Goal: Task Accomplishment & Management: Use online tool/utility

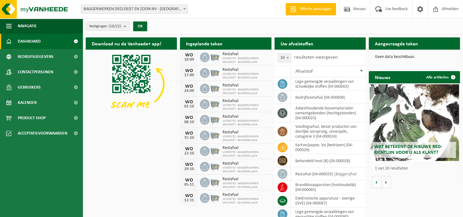
click at [185, 9] on b at bounding box center [184, 9] width 2 height 2
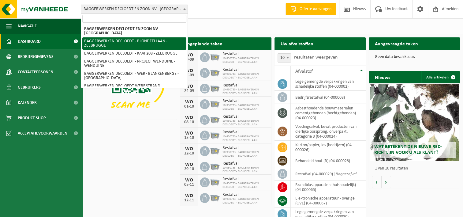
select select "134458"
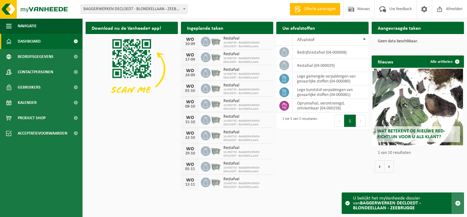
click at [458, 202] on span "button" at bounding box center [458, 203] width 6 height 6
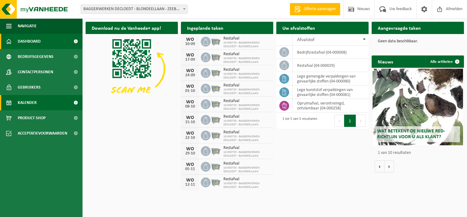
click at [34, 102] on span "Kalender" at bounding box center [27, 102] width 19 height 15
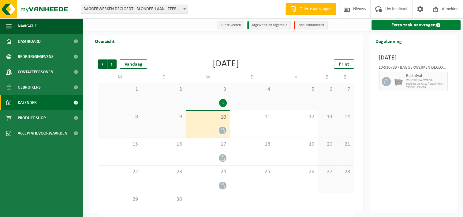
click at [417, 27] on link "Extra taak aanvragen" at bounding box center [415, 25] width 89 height 10
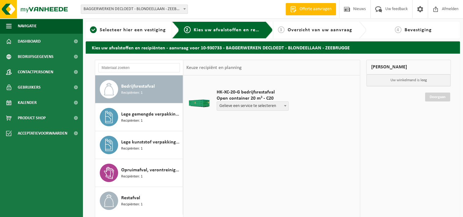
click at [286, 105] on b at bounding box center [285, 106] width 2 height 2
select select "P2PL-VEL-087742_HK-XC-20-GN-00_04-000008_46"
click at [240, 118] on input "text" at bounding box center [238, 117] width 42 height 8
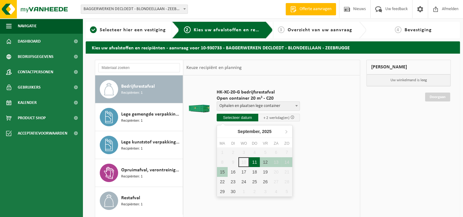
click at [254, 160] on div "11" at bounding box center [254, 162] width 11 height 10
type input "Van 2025-09-11"
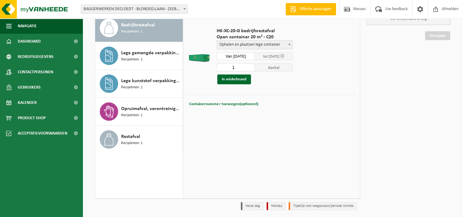
scroll to position [51, 0]
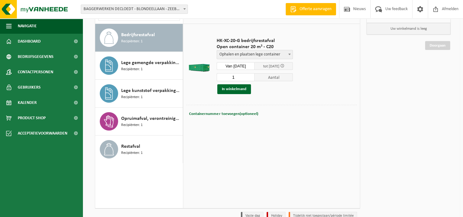
click at [249, 114] on span "Containernummer toevoegen(optioneel)" at bounding box center [223, 114] width 69 height 4
click at [235, 88] on button "In winkelmand" at bounding box center [234, 89] width 34 height 10
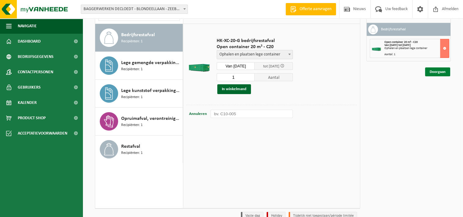
click at [437, 70] on link "Doorgaan" at bounding box center [437, 71] width 25 height 9
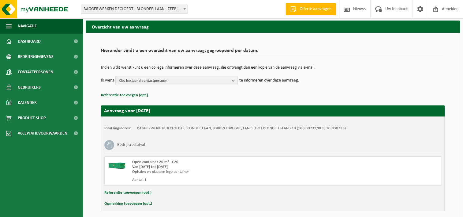
scroll to position [45, 0]
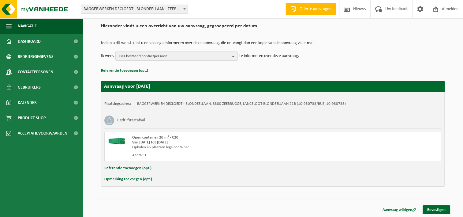
click at [132, 178] on button "Opmerking toevoegen (opt.)" at bounding box center [128, 179] width 48 height 8
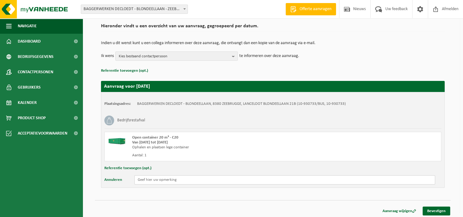
click at [187, 179] on input "text" at bounding box center [284, 179] width 301 height 9
click at [210, 180] on input "wil chauffeur vragen zich eerst aan te melden omdat de lege container op een an…" at bounding box center [284, 179] width 301 height 9
click at [329, 181] on input "wil chauffeur vragen zich eerst aan te melden omdat de lege container op een an…" at bounding box center [284, 179] width 301 height 9
type input "wil chauffeur vragen zich eerst aan te melden omdat de lege container op een an…"
click at [439, 211] on link "Bevestigen" at bounding box center [436, 210] width 28 height 9
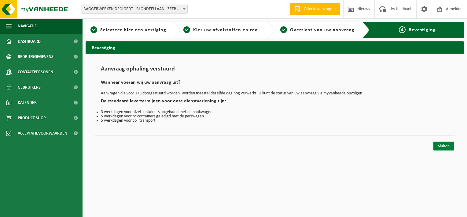
click at [445, 147] on link "Sluiten" at bounding box center [444, 145] width 21 height 9
